Goal: Transaction & Acquisition: Purchase product/service

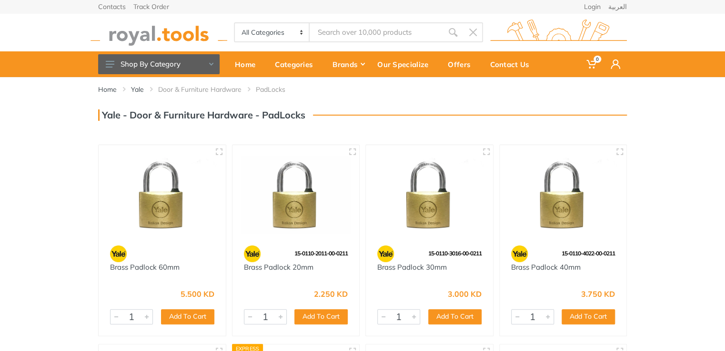
click at [300, 34] on select "All Categories Power tools Cordless Tools Hand Tools Power Tools Accessories Ga…" at bounding box center [272, 32] width 75 height 18
select select "3"
click at [235, 23] on select "All Categories Power tools Cordless Tools Hand Tools Power Tools Accessories Ga…" at bounding box center [272, 32] width 75 height 18
click at [213, 63] on use at bounding box center [211, 64] width 4 height 3
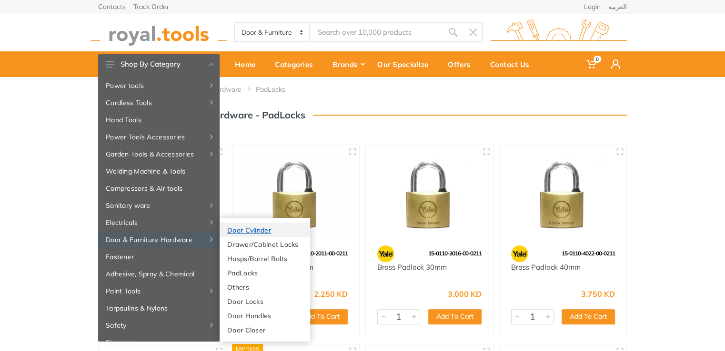
click at [244, 232] on link "Door Cylinder" at bounding box center [264, 230] width 90 height 14
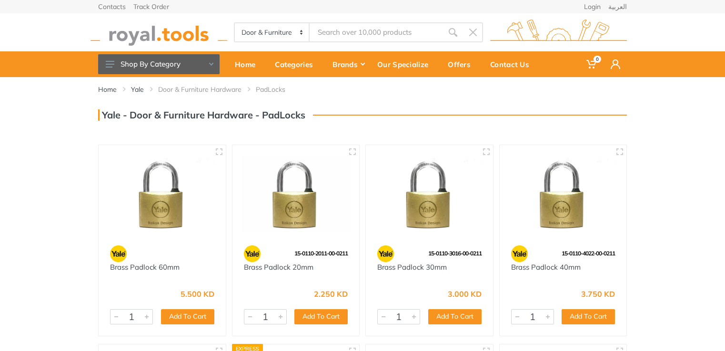
select select "3"
